Goal: Information Seeking & Learning: Learn about a topic

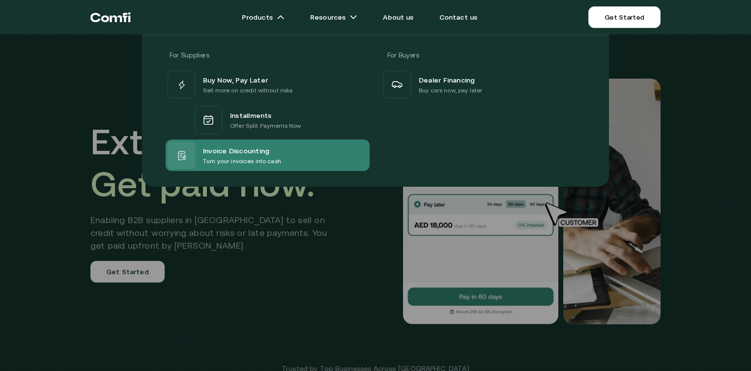
click at [226, 158] on p "Turn your invoices into cash" at bounding box center [242, 161] width 78 height 10
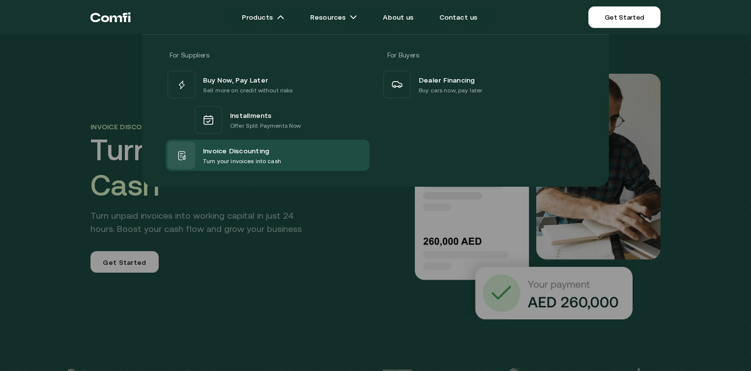
click at [108, 16] on icon "Return to the top of the Comfi home page" at bounding box center [110, 16] width 40 height 29
